Goal: Check status

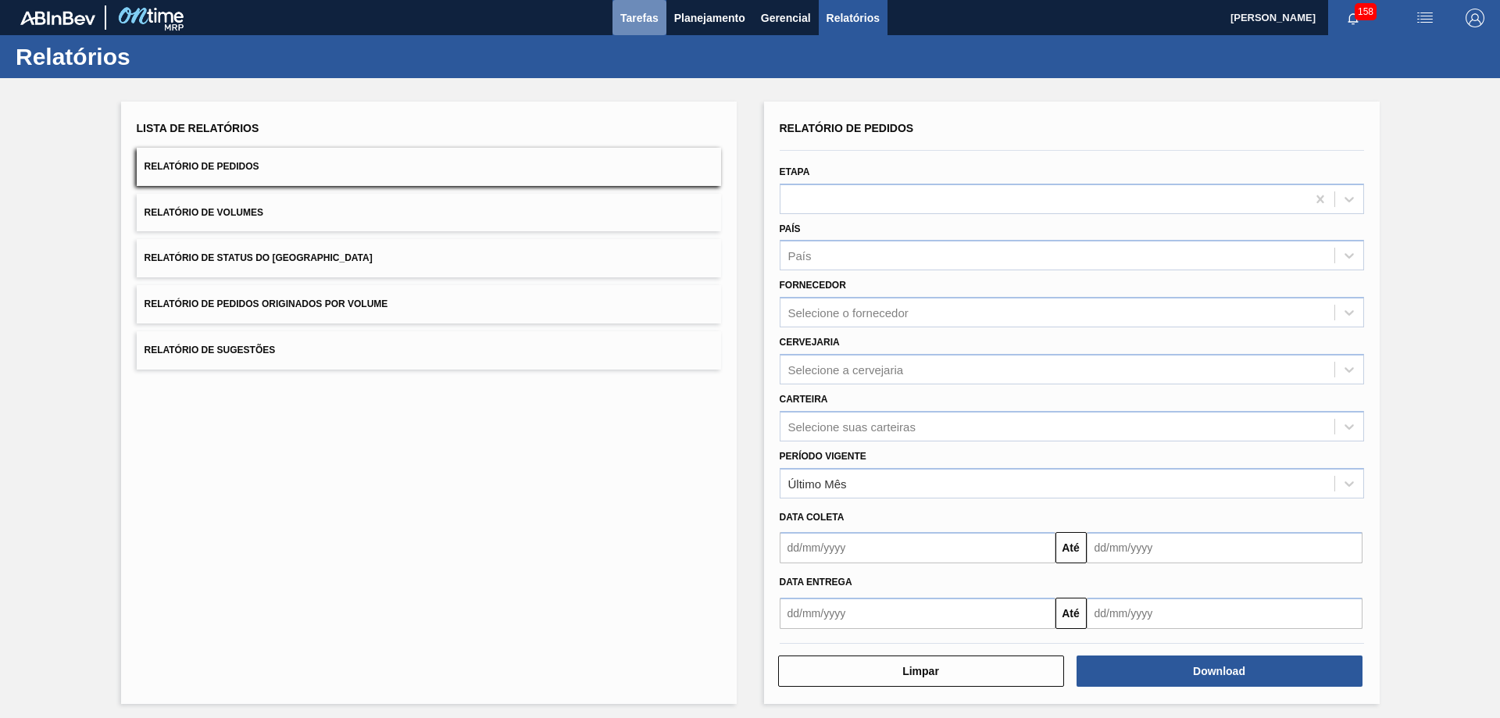
click at [655, 11] on span "Tarefas" at bounding box center [639, 18] width 38 height 19
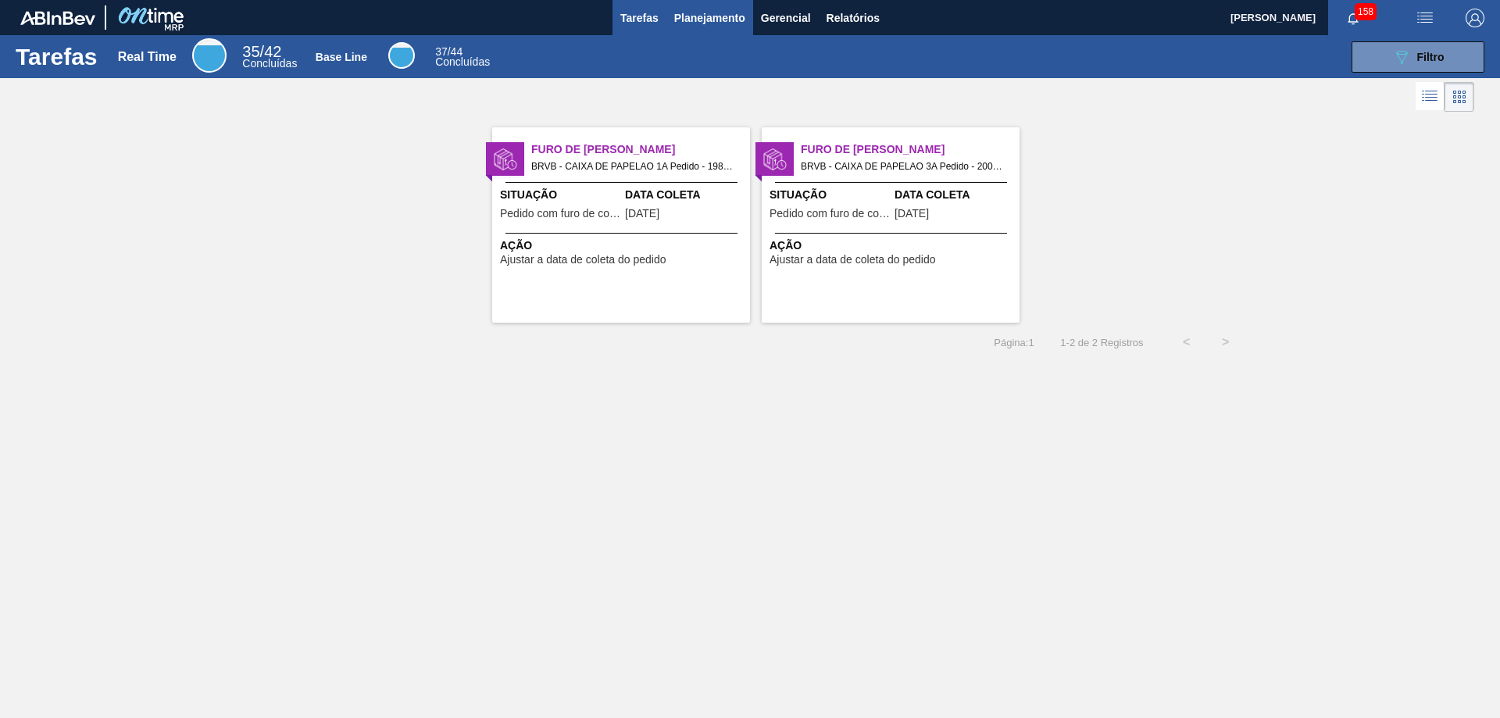
click at [700, 18] on span "Planejamento" at bounding box center [709, 18] width 71 height 19
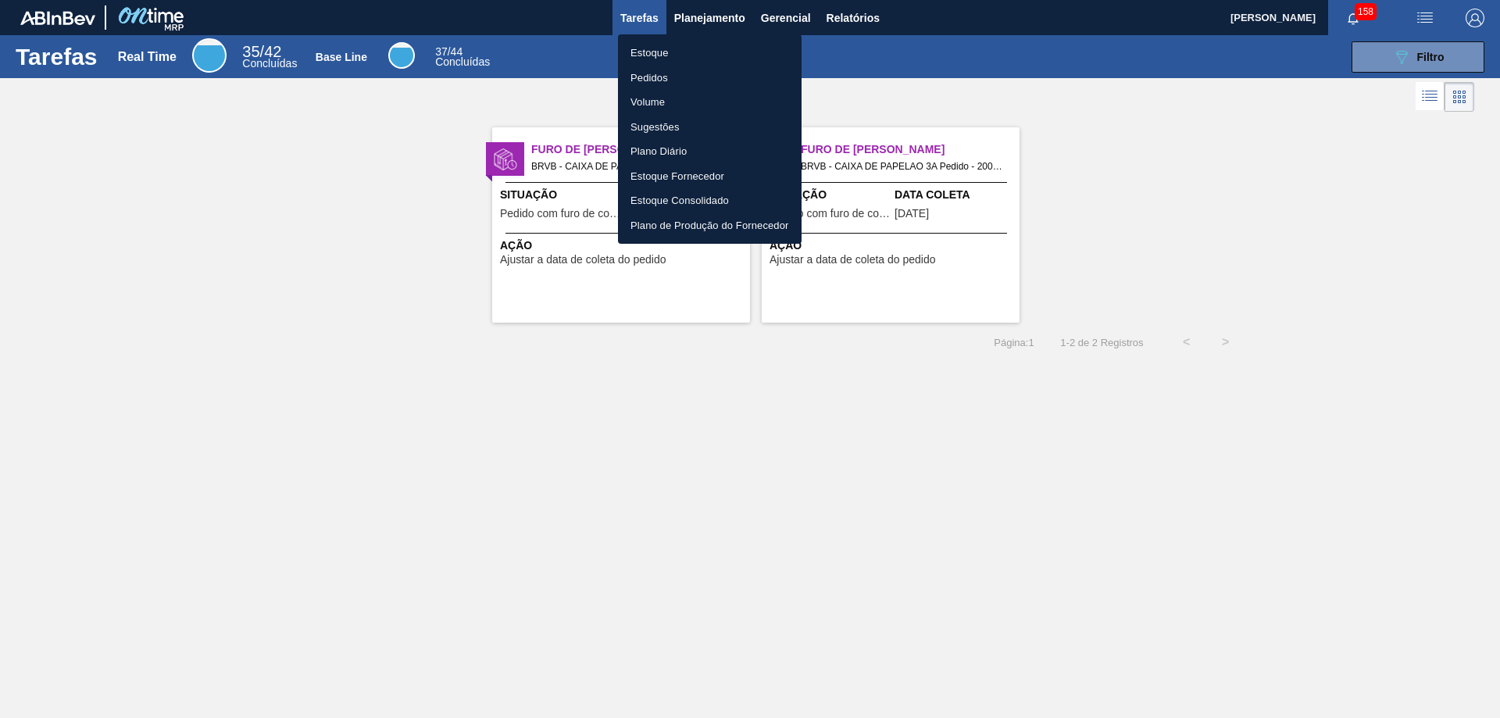
click at [659, 75] on li "Pedidos" at bounding box center [710, 78] width 184 height 25
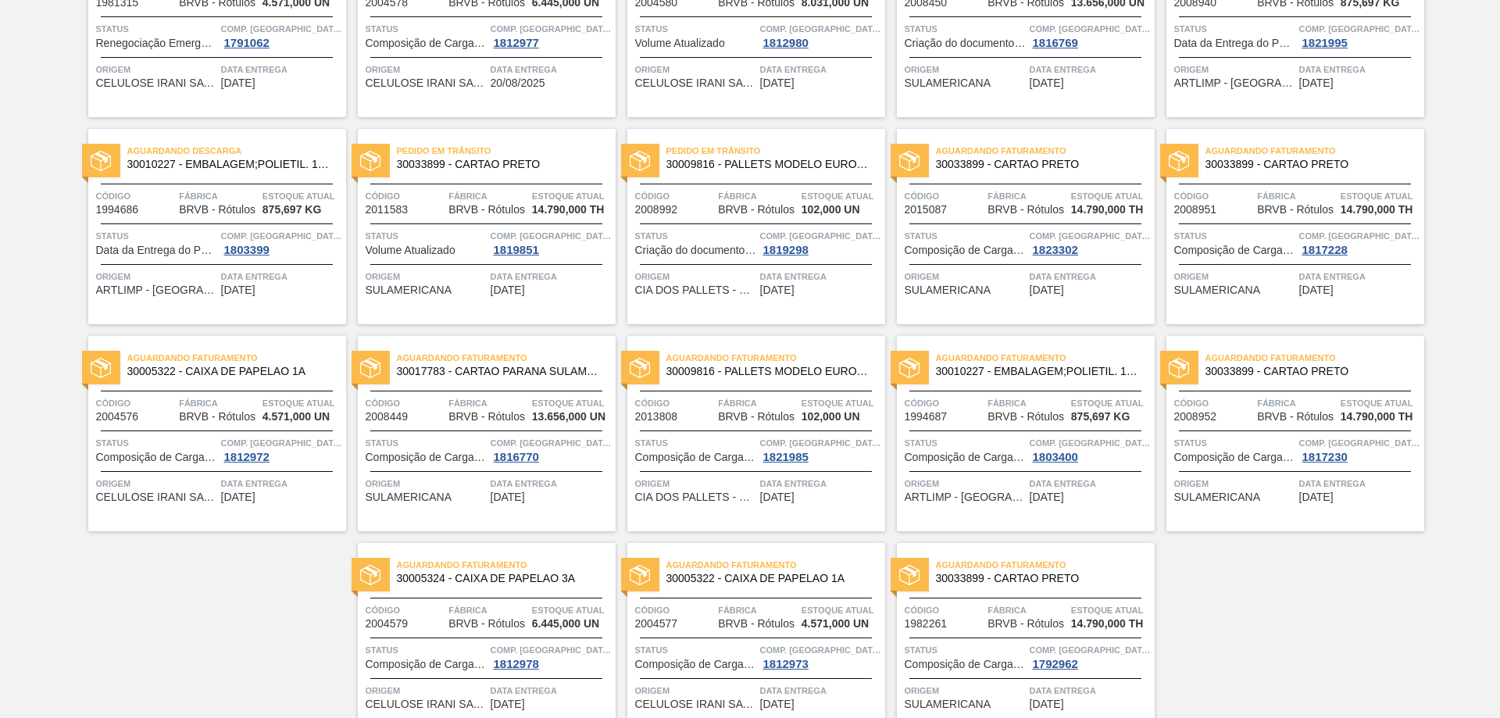
scroll to position [49, 0]
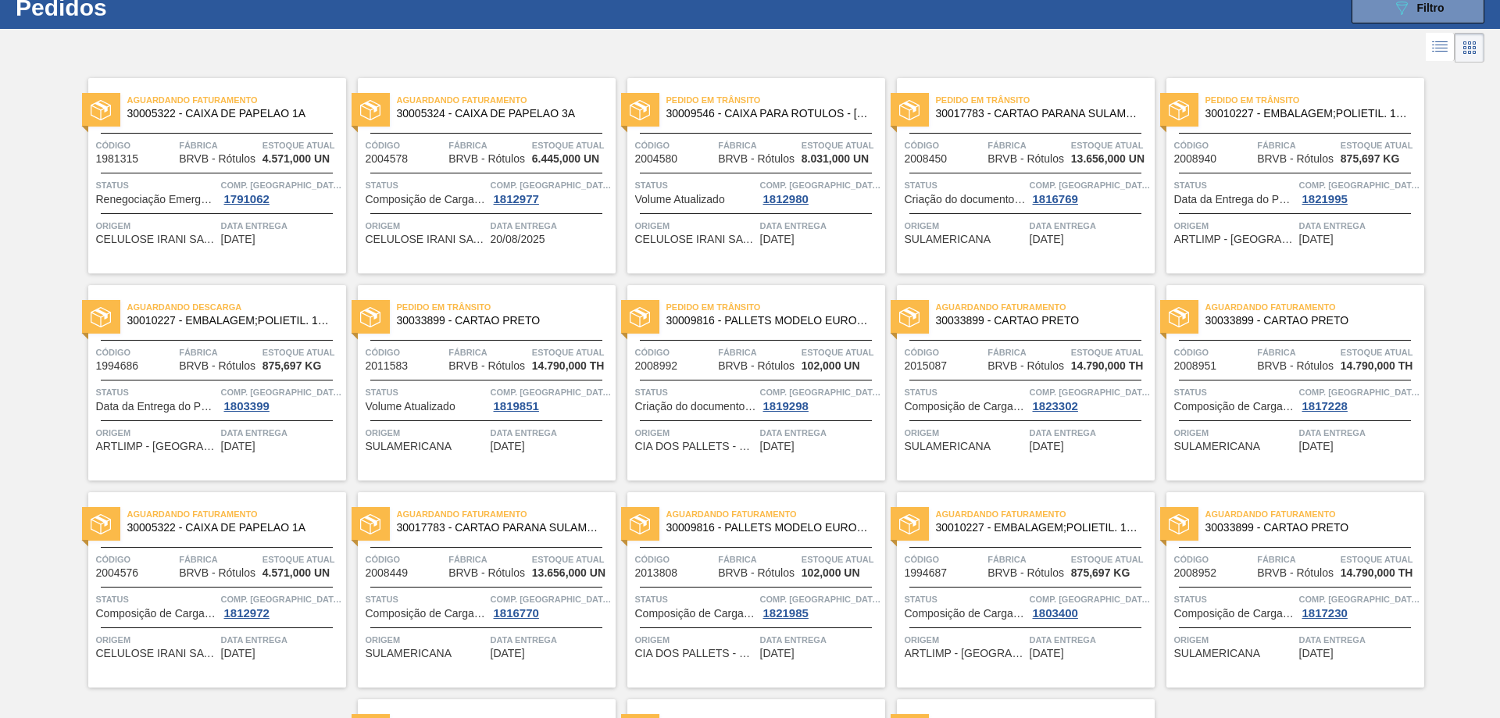
click at [751, 119] on span "30009546 - CAIXA PARA ROTULOS - [GEOGRAPHIC_DATA]" at bounding box center [769, 114] width 206 height 12
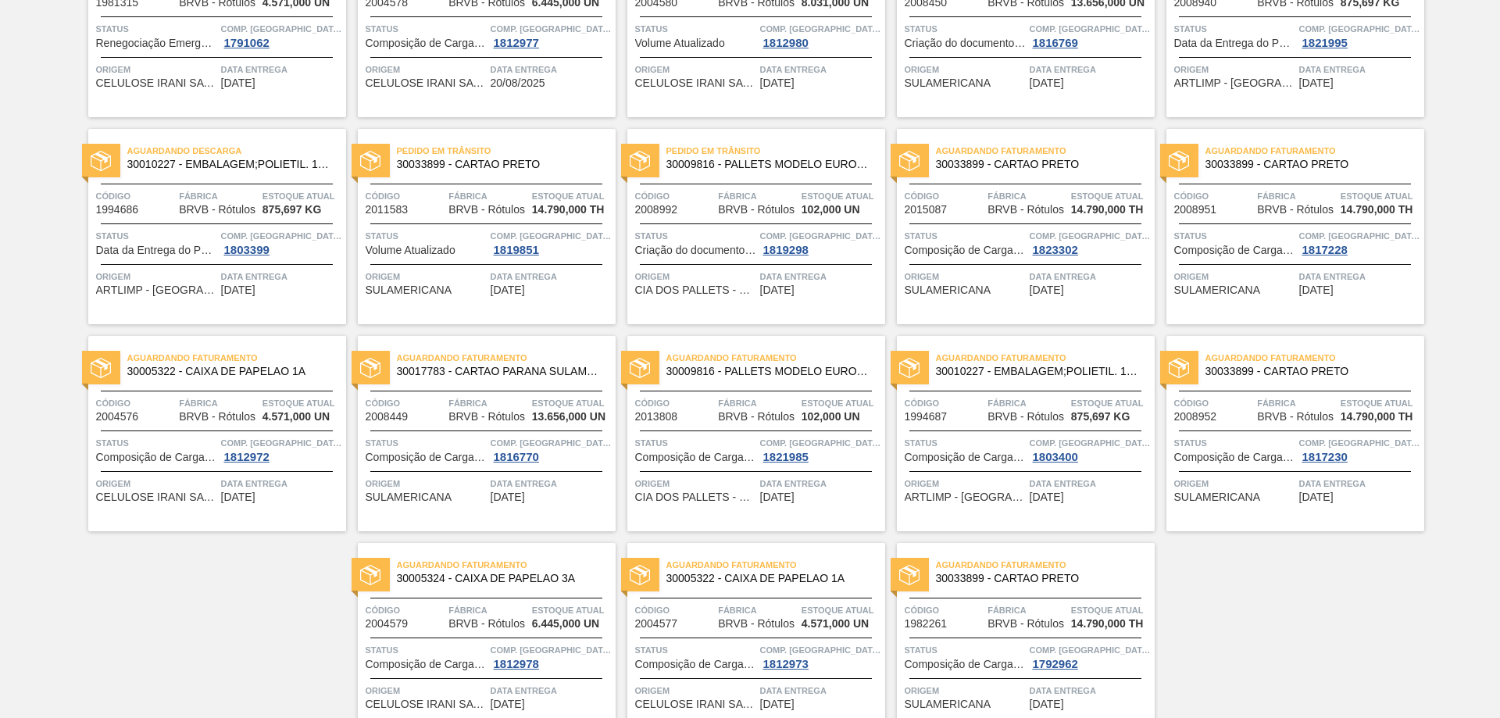
scroll to position [284, 0]
